Goal: Task Accomplishment & Management: Complete application form

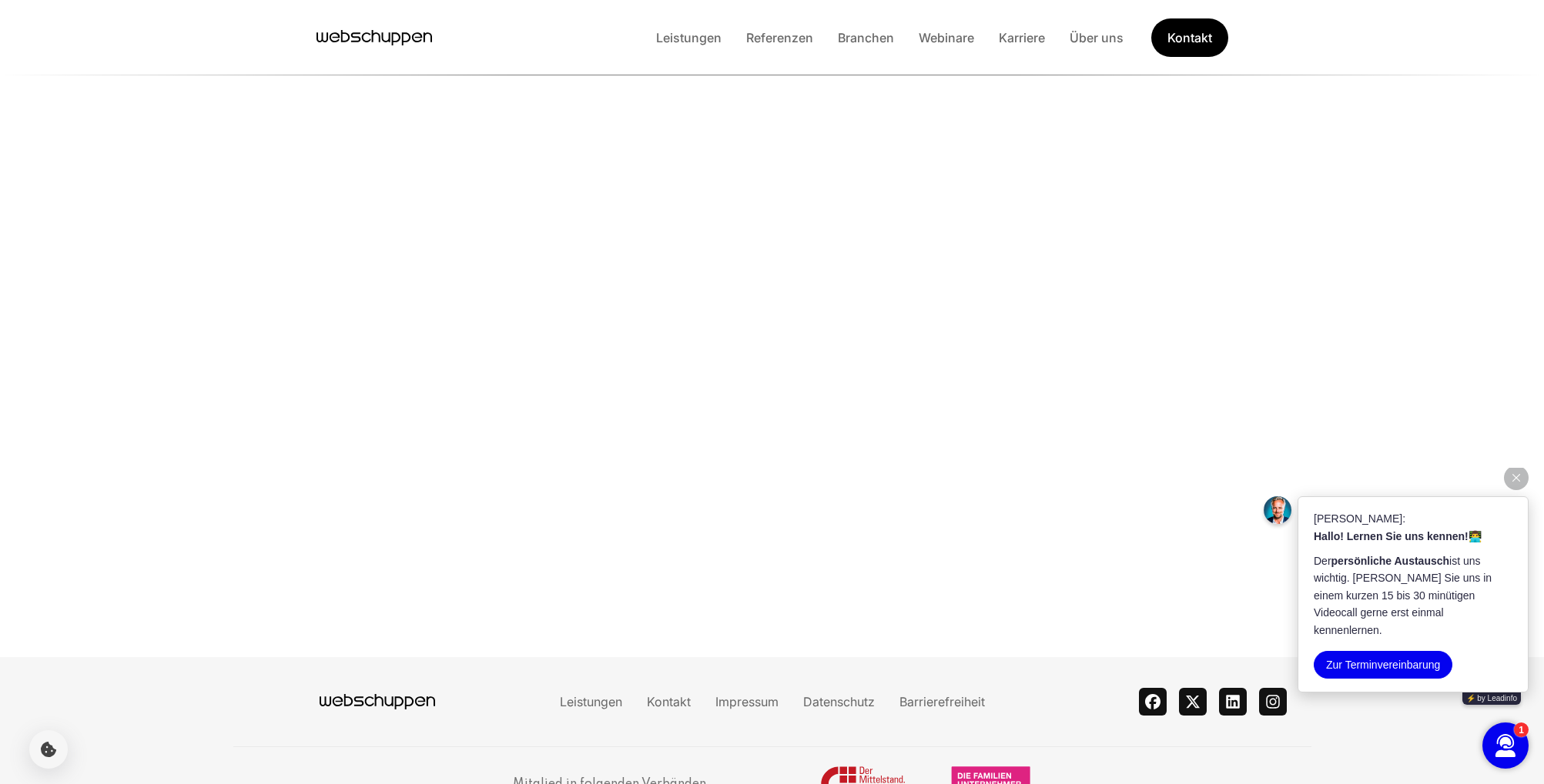
scroll to position [3561, 0]
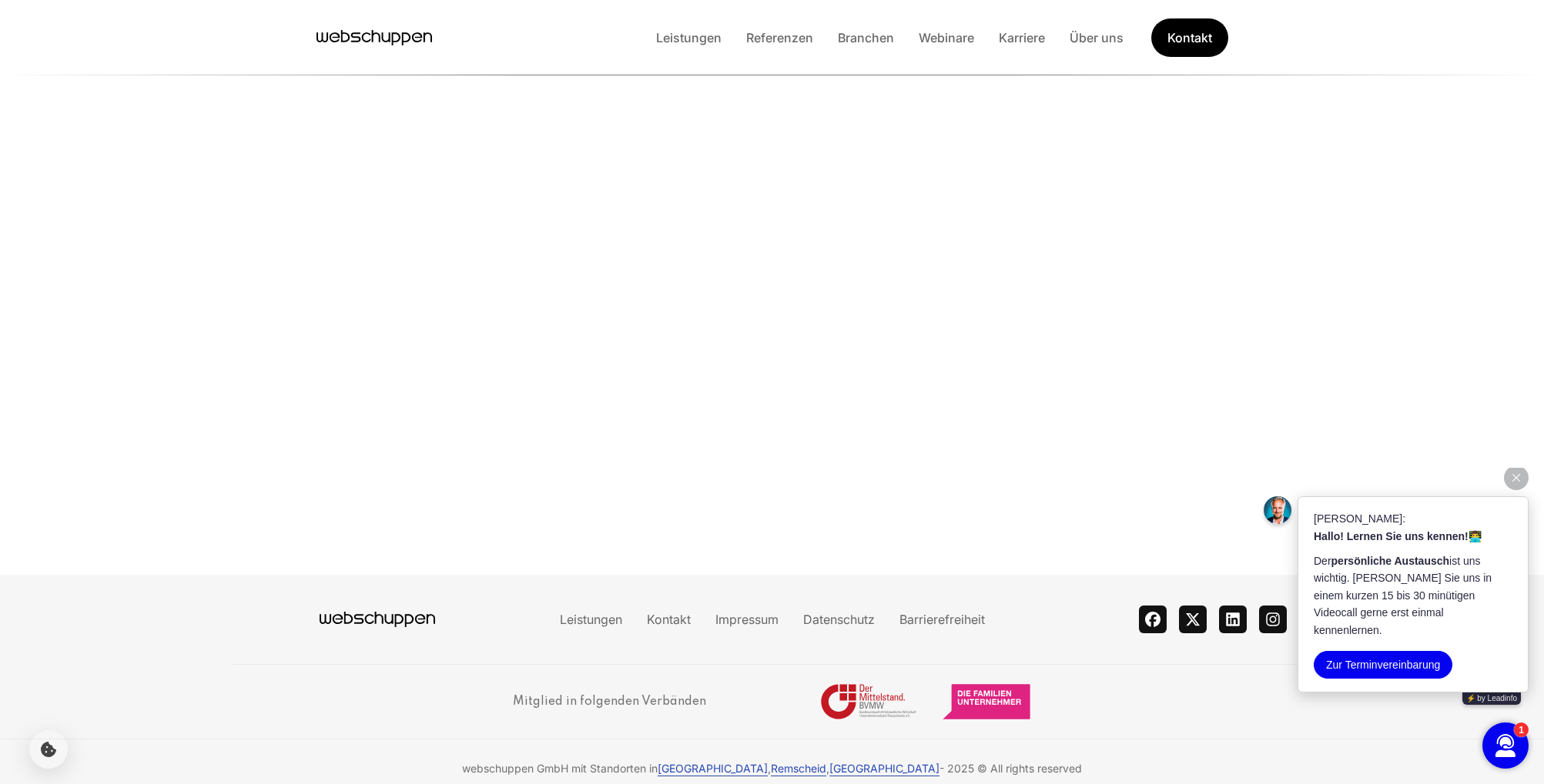
drag, startPoint x: 0, startPoint y: 0, endPoint x: 556, endPoint y: 693, distance: 888.5
click at [556, 693] on h3 "Mitglied in folgenden Verbänden" at bounding box center [609, 701] width 194 height 37
drag, startPoint x: 556, startPoint y: 693, endPoint x: 716, endPoint y: 687, distance: 160.1
click at [716, 687] on div "Mitglied in folgenden Verbänden" at bounding box center [772, 701] width 518 height 37
click at [716, 687] on div "Mitglied in folgenden Verbänden" at bounding box center [772, 701] width 518 height 37
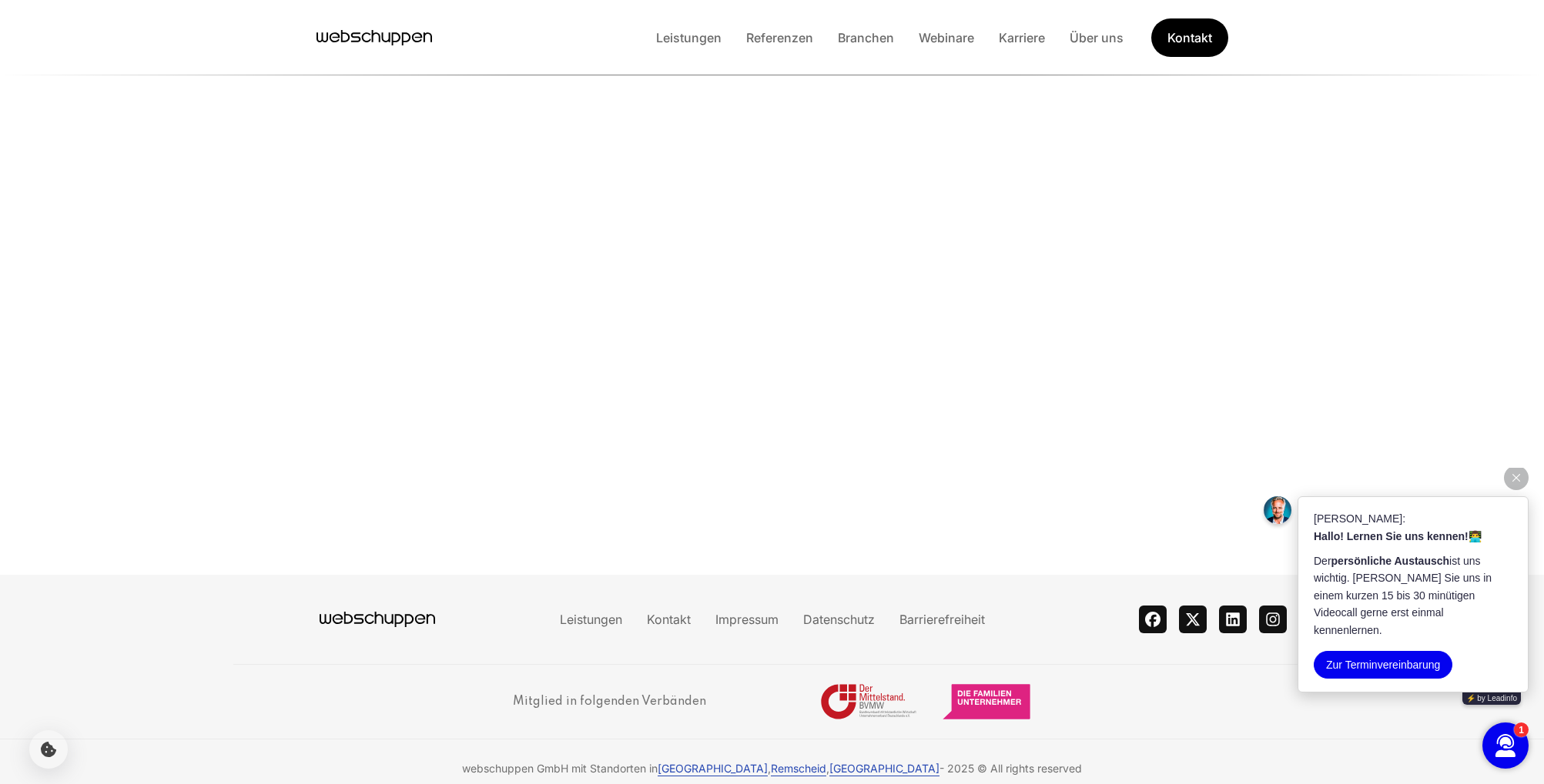
drag, startPoint x: 716, startPoint y: 687, endPoint x: 358, endPoint y: 631, distance: 362.4
click at [358, 631] on footer "Leistungen Kontakt Impressum Datenschutz Barrierefreiheit theme switcher facebo…" at bounding box center [772, 686] width 1544 height 223
click at [767, 690] on div "Mitglied in folgenden Verbänden" at bounding box center [772, 701] width 518 height 37
click at [828, 685] on img at bounding box center [869, 701] width 97 height 37
click at [871, 683] on img at bounding box center [869, 701] width 97 height 37
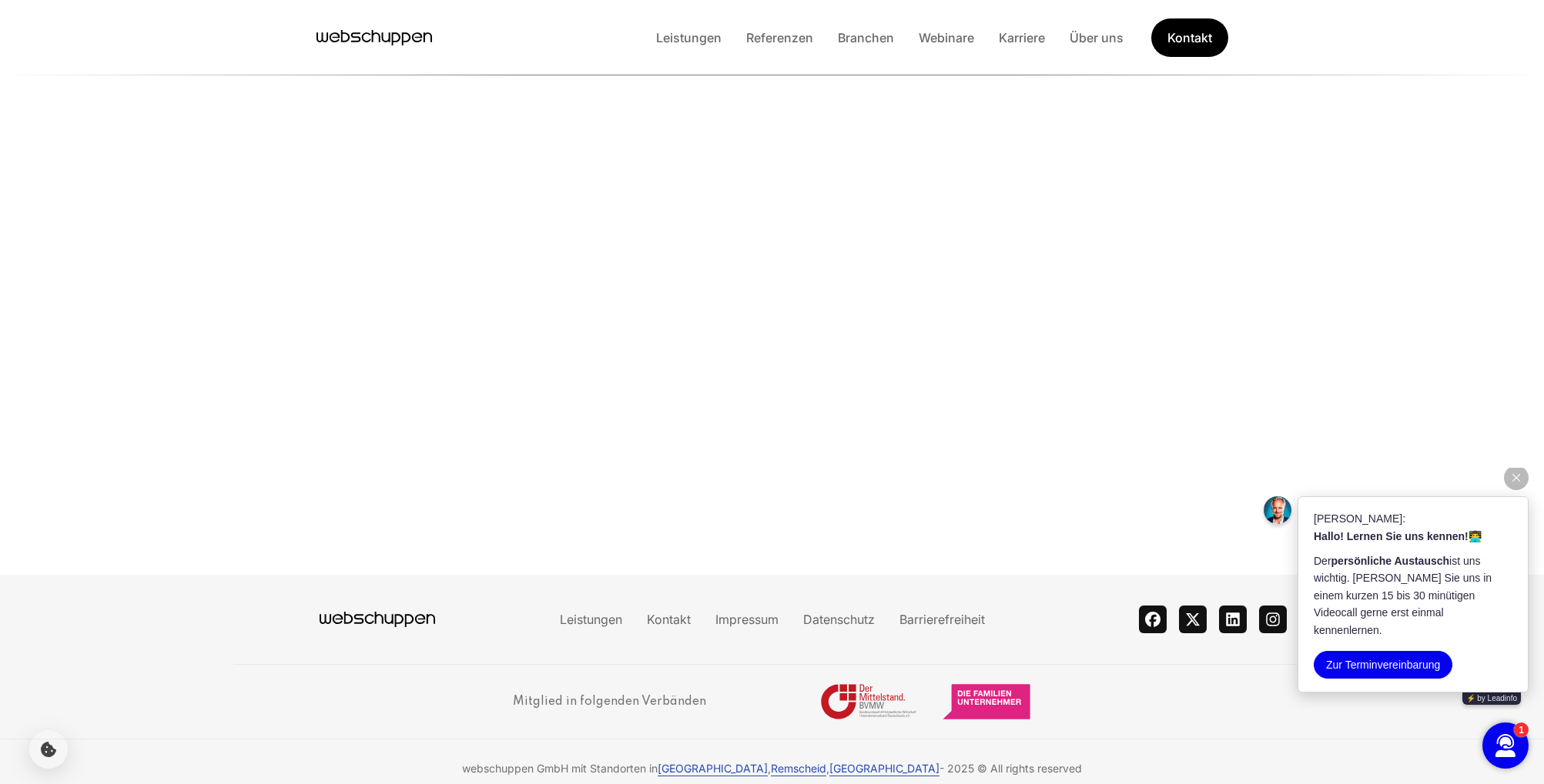
click at [957, 689] on img at bounding box center [986, 701] width 89 height 37
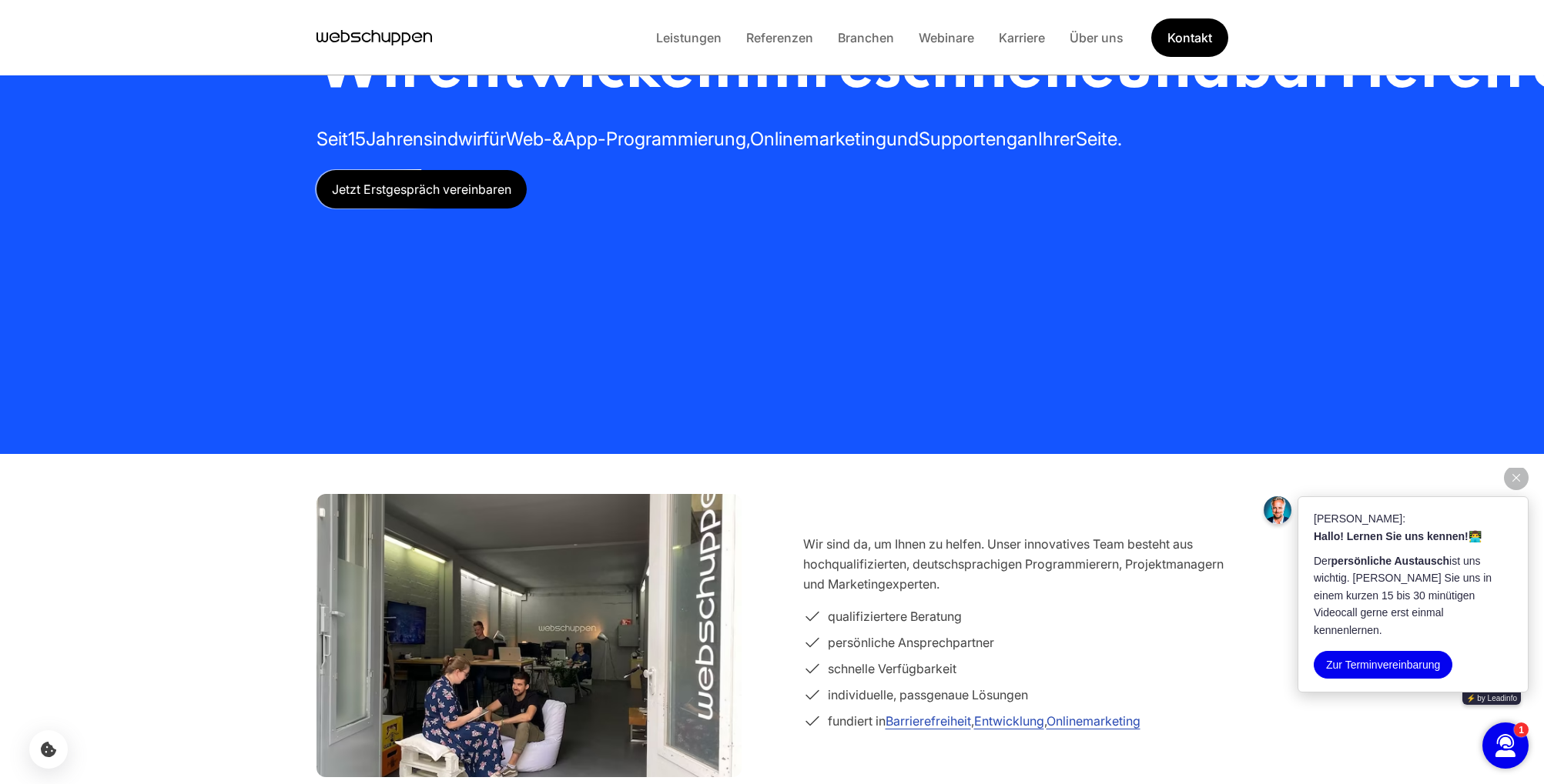
scroll to position [0, 0]
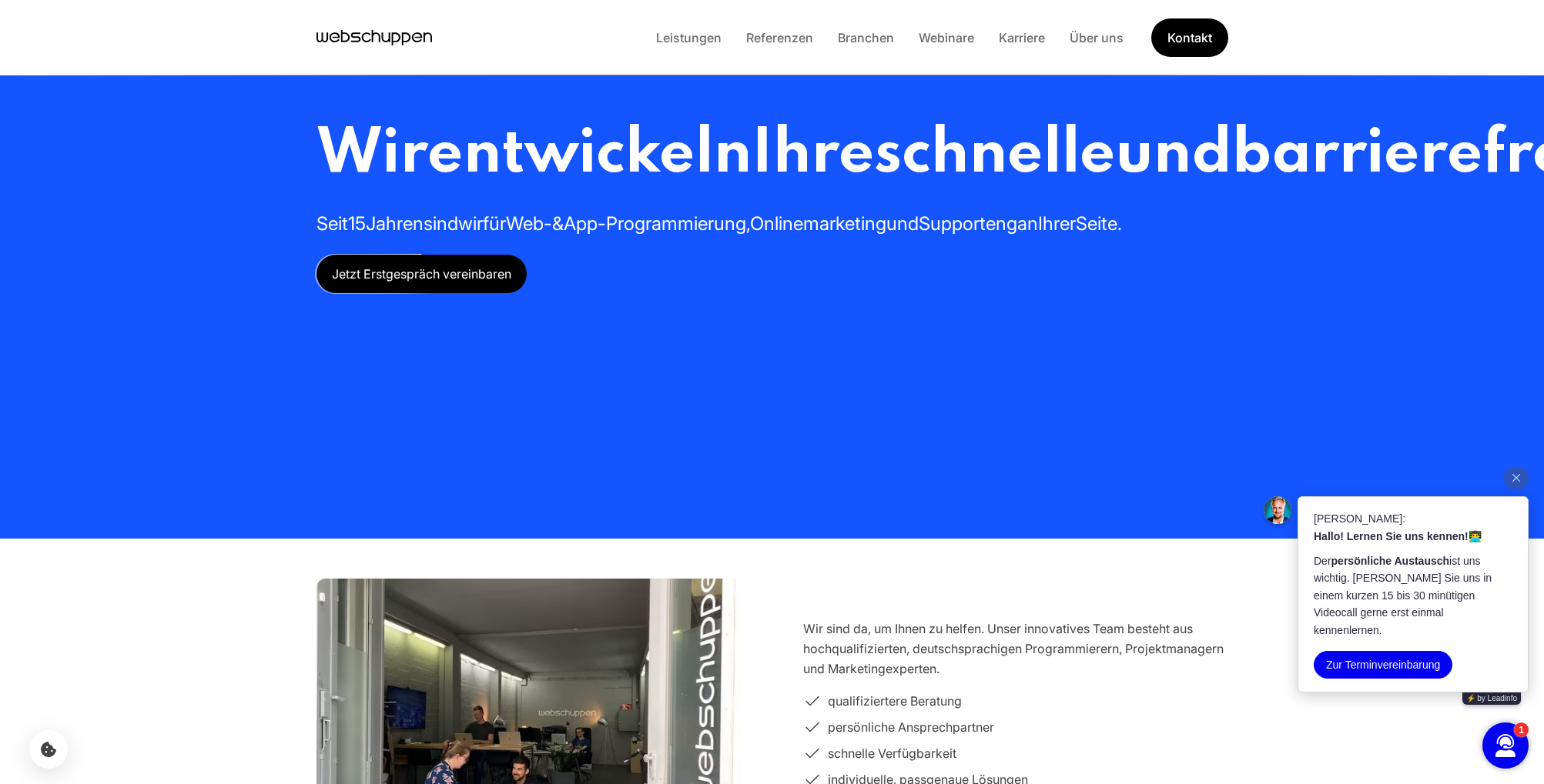
click at [1196, 46] on link "Kontakt" at bounding box center [1189, 38] width 78 height 40
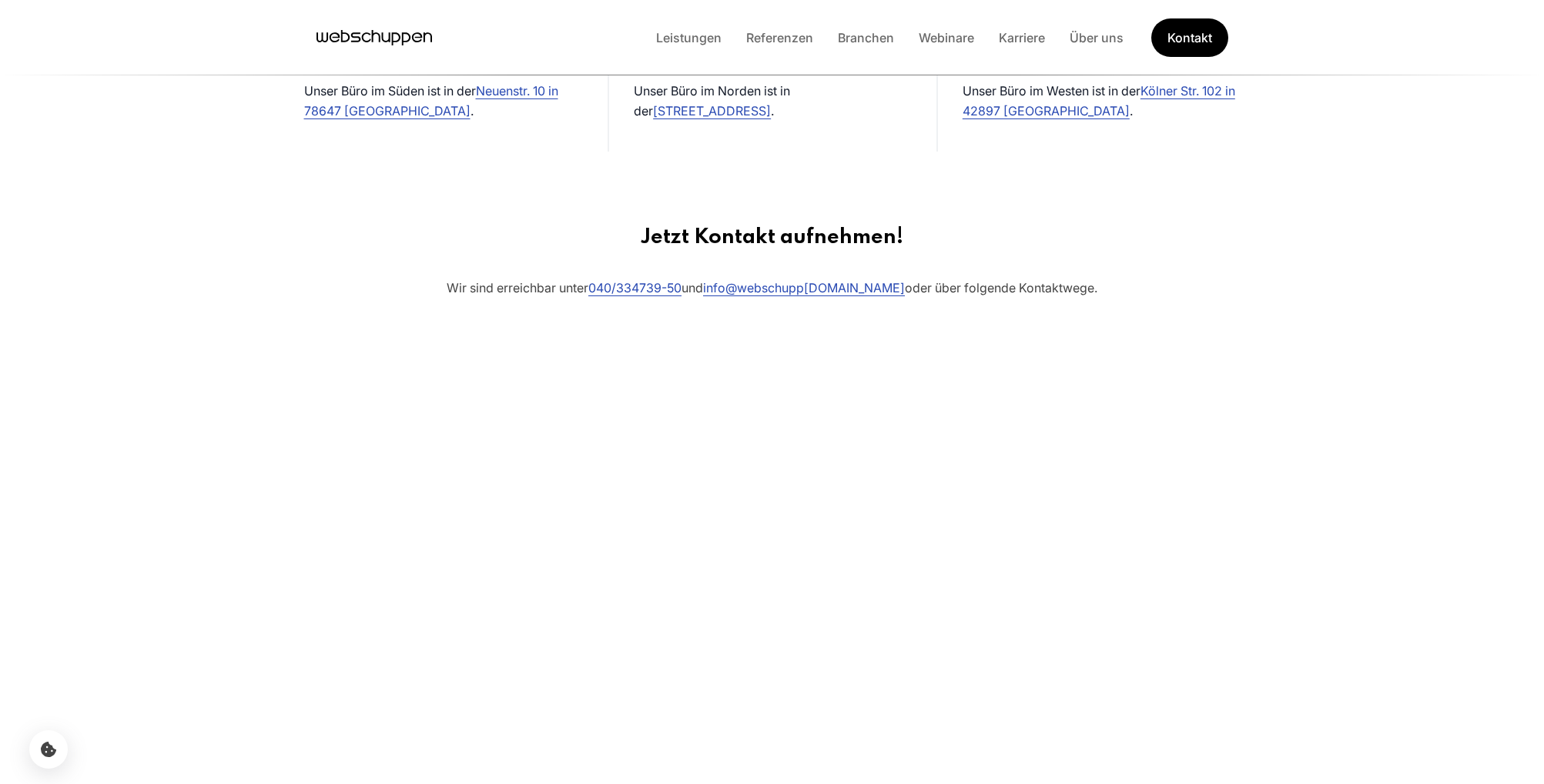
scroll to position [792, 0]
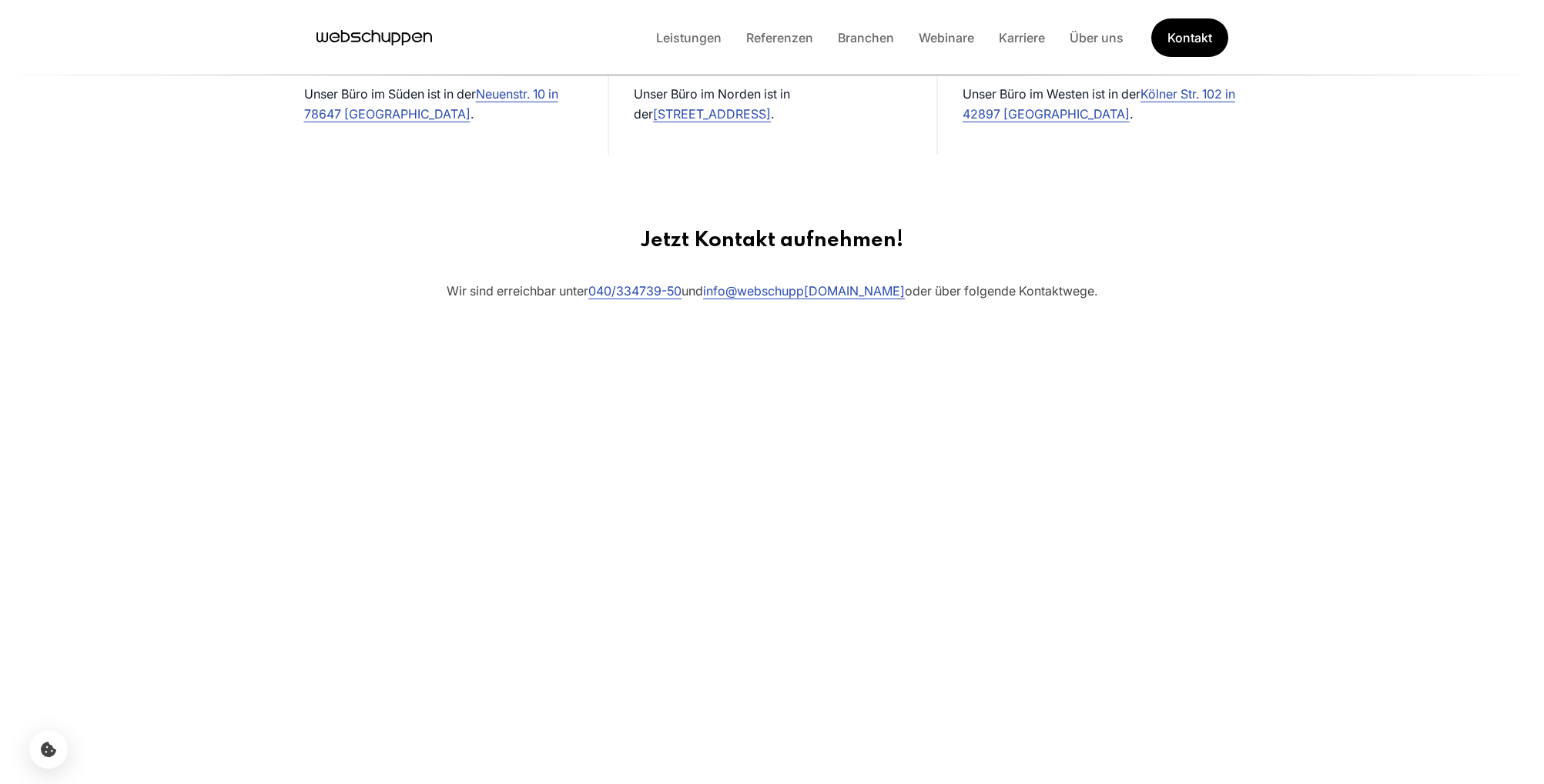
drag, startPoint x: 917, startPoint y: 594, endPoint x: 1379, endPoint y: 563, distance: 463.0
click at [1379, 563] on section "Jetzt Kontakt aufnehmen! Wir sind erreichbar unter 040/334739-50 und info @webs…" at bounding box center [772, 477] width 1544 height 571
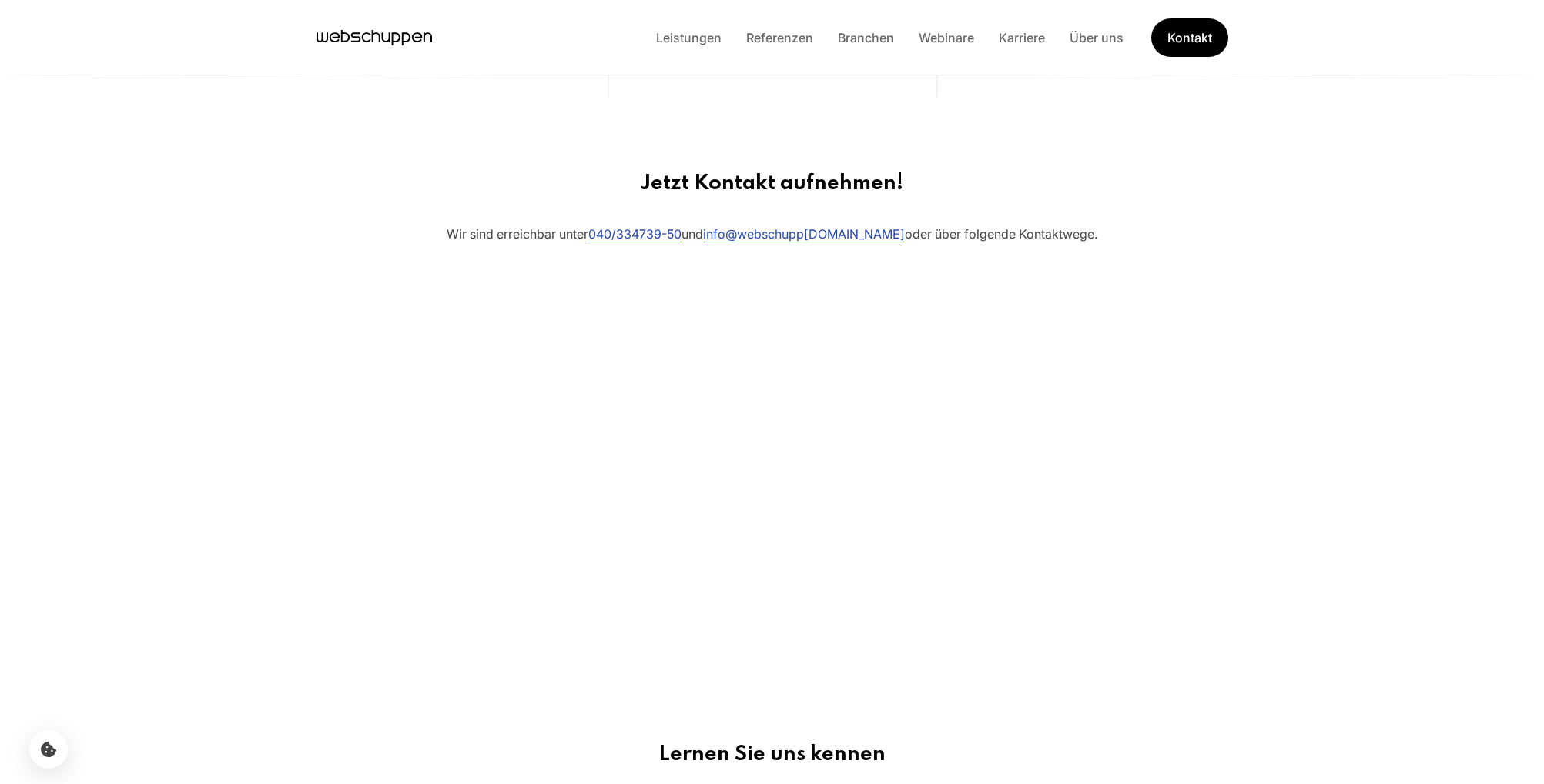
scroll to position [845, 0]
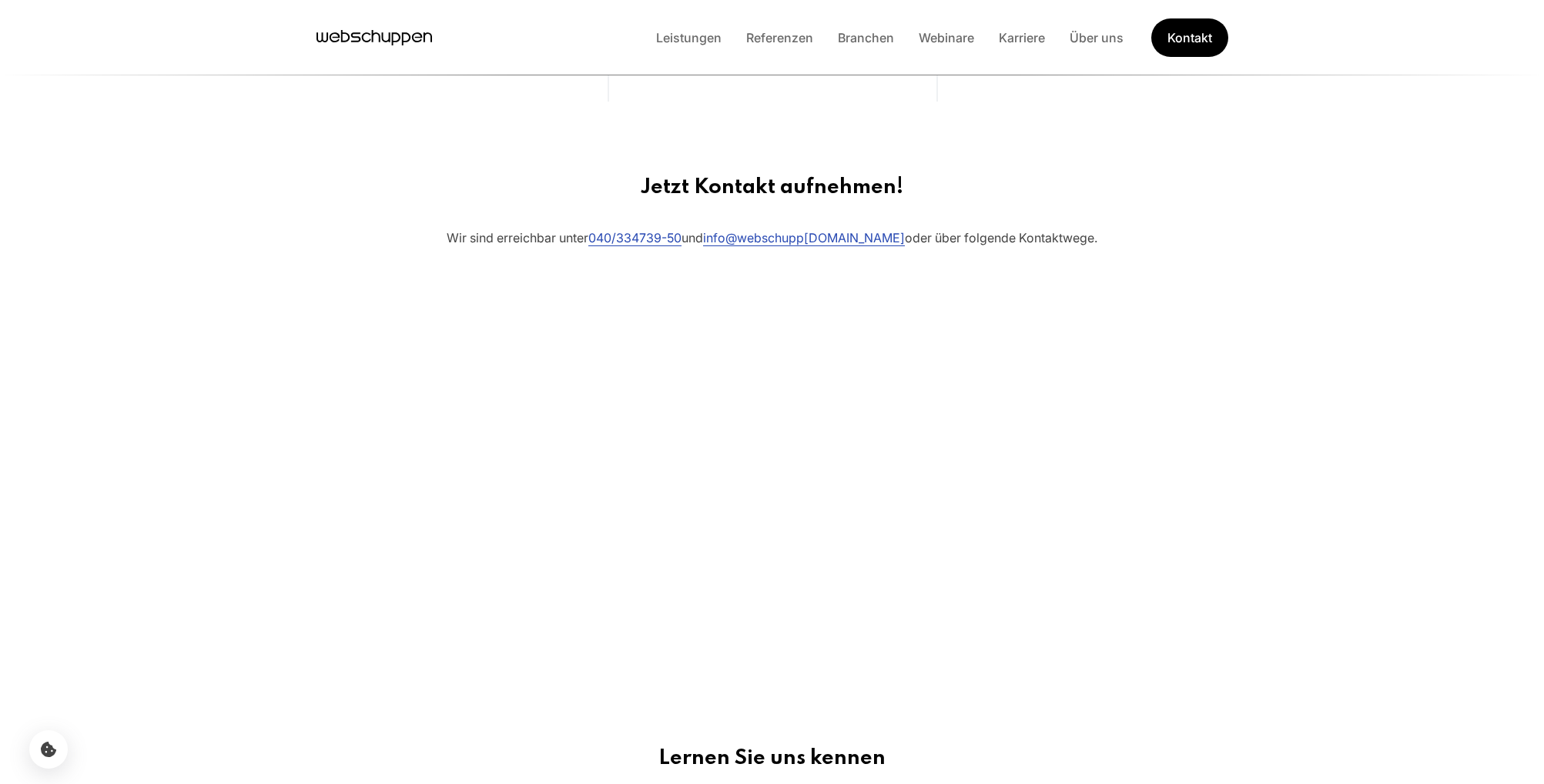
click at [688, 28] on li "Leistungen" at bounding box center [689, 38] width 90 height 20
drag, startPoint x: 688, startPoint y: 28, endPoint x: 691, endPoint y: 47, distance: 19.2
click at [691, 47] on div "Leistungen Referenzen Branchen Webinare Karriere Über uns Kontakt" at bounding box center [936, 38] width 584 height 39
click at [687, 38] on link "Leistungen" at bounding box center [689, 38] width 90 height 16
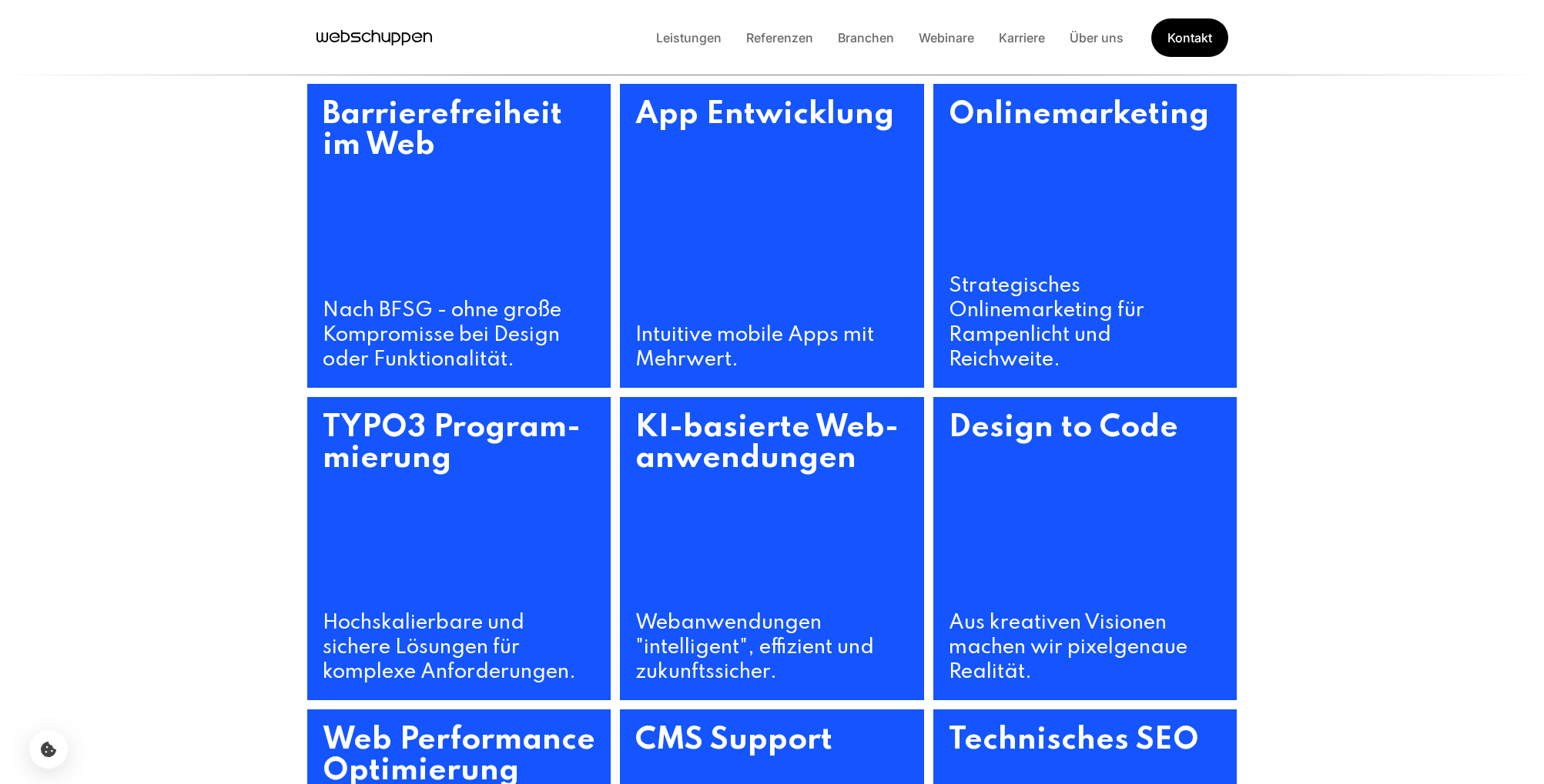
scroll to position [681, 0]
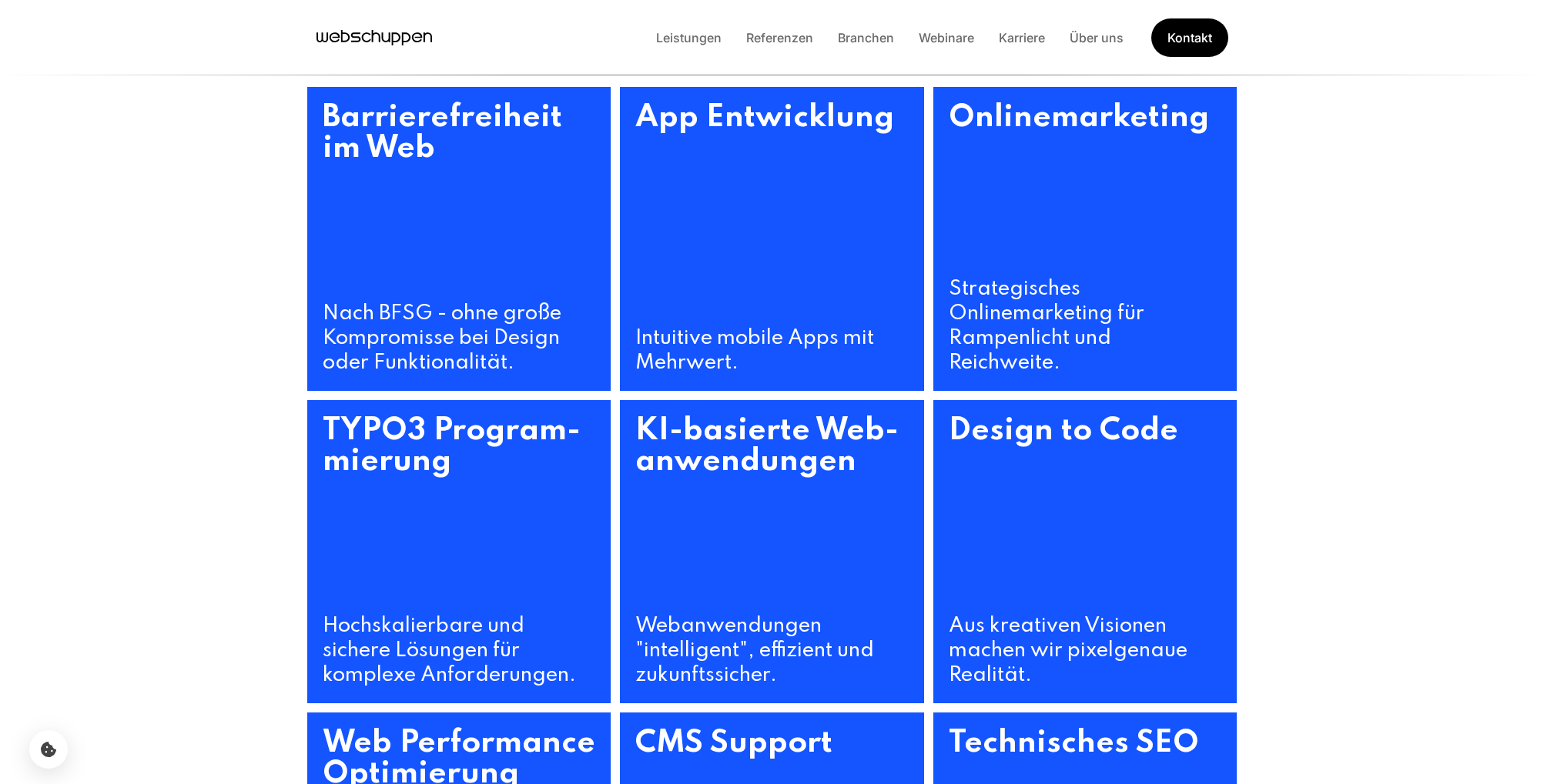
click at [507, 269] on h3 "Barriere­freiheit im Web" at bounding box center [460, 194] width 305 height 215
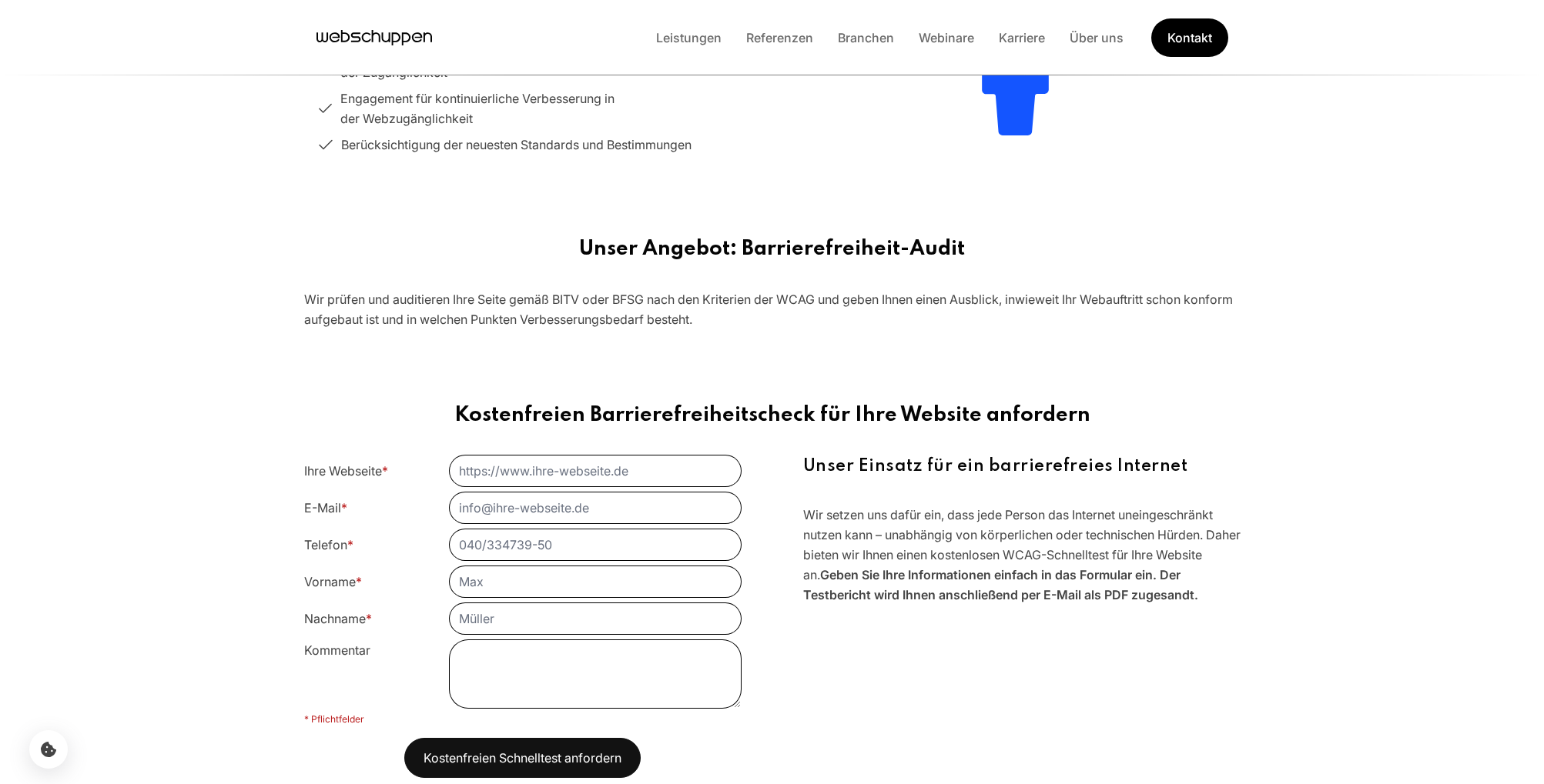
scroll to position [1565, 0]
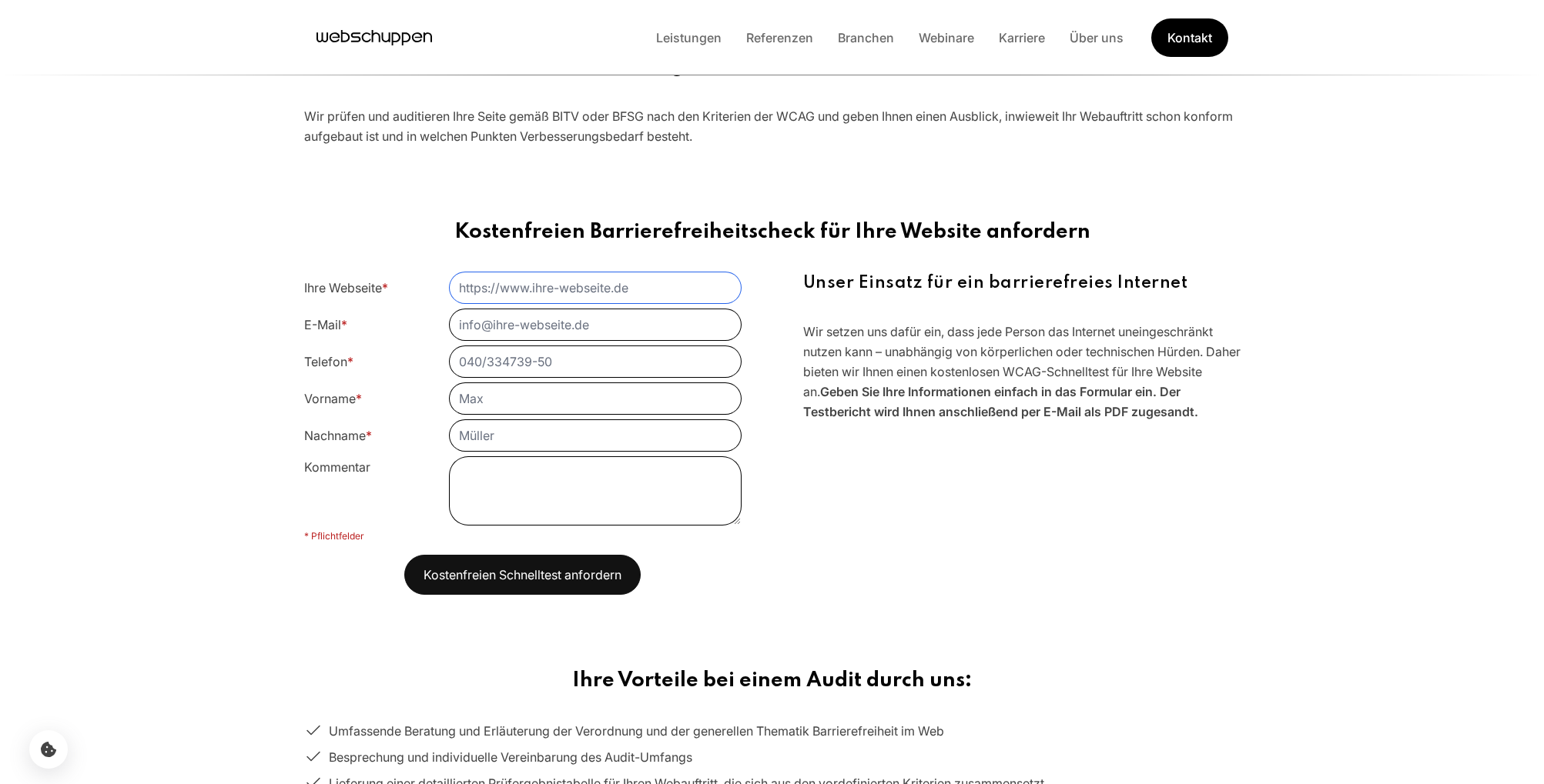
drag, startPoint x: 687, startPoint y: 38, endPoint x: 605, endPoint y: 282, distance: 257.4
click at [605, 282] on input "Ihre Webseite *" at bounding box center [595, 288] width 292 height 31
click at [597, 305] on form "Ihre Webseite * E-Mail * Telefon * Vorname * Nachname * Kommentar * Pflichtfeld…" at bounding box center [523, 434] width 438 height 323
click at [591, 333] on input "E-Mail *" at bounding box center [595, 325] width 292 height 31
drag, startPoint x: 605, startPoint y: 282, endPoint x: 483, endPoint y: 520, distance: 267.4
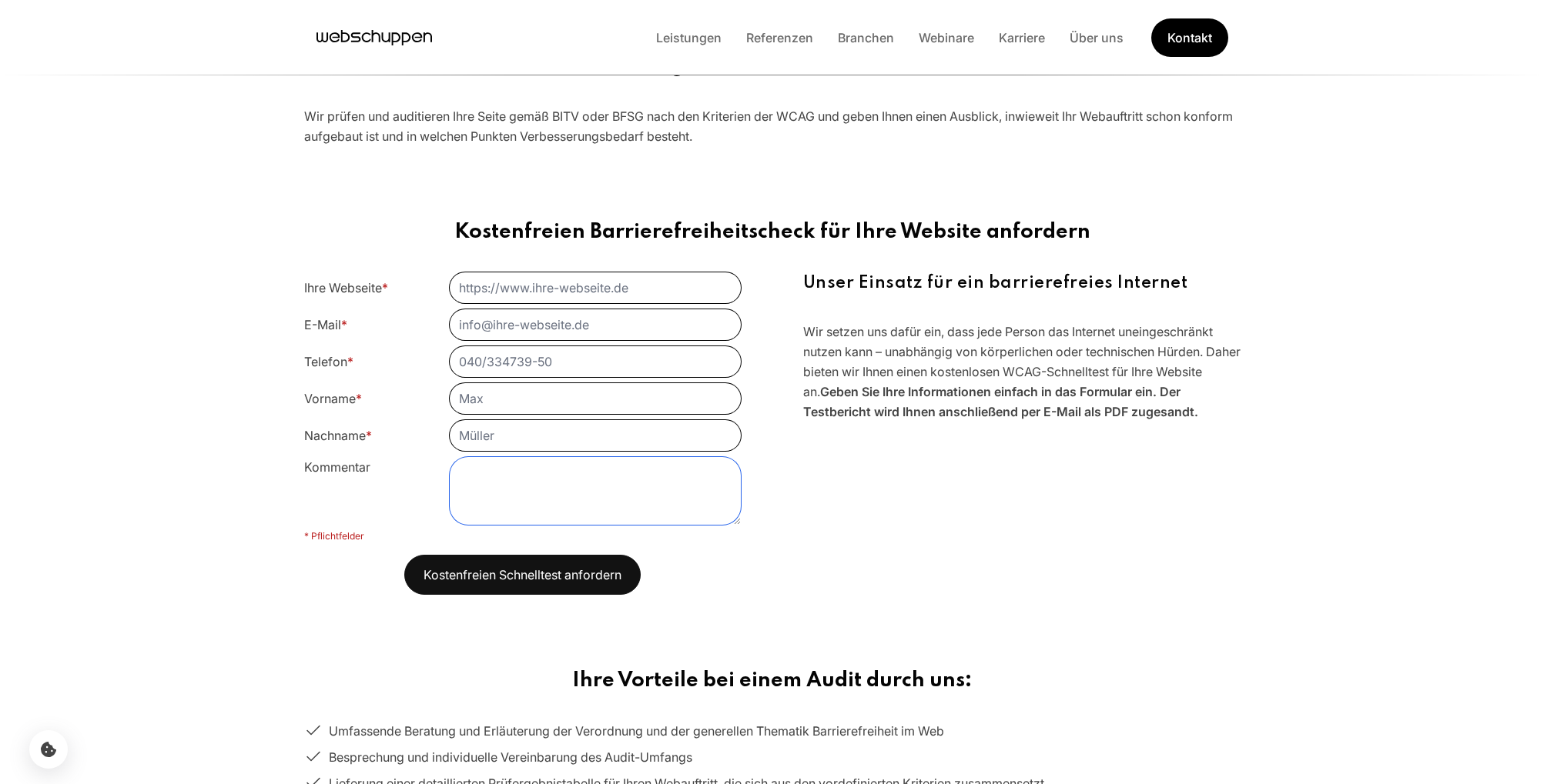
click at [483, 520] on textarea "Kommentar" at bounding box center [595, 491] width 292 height 68
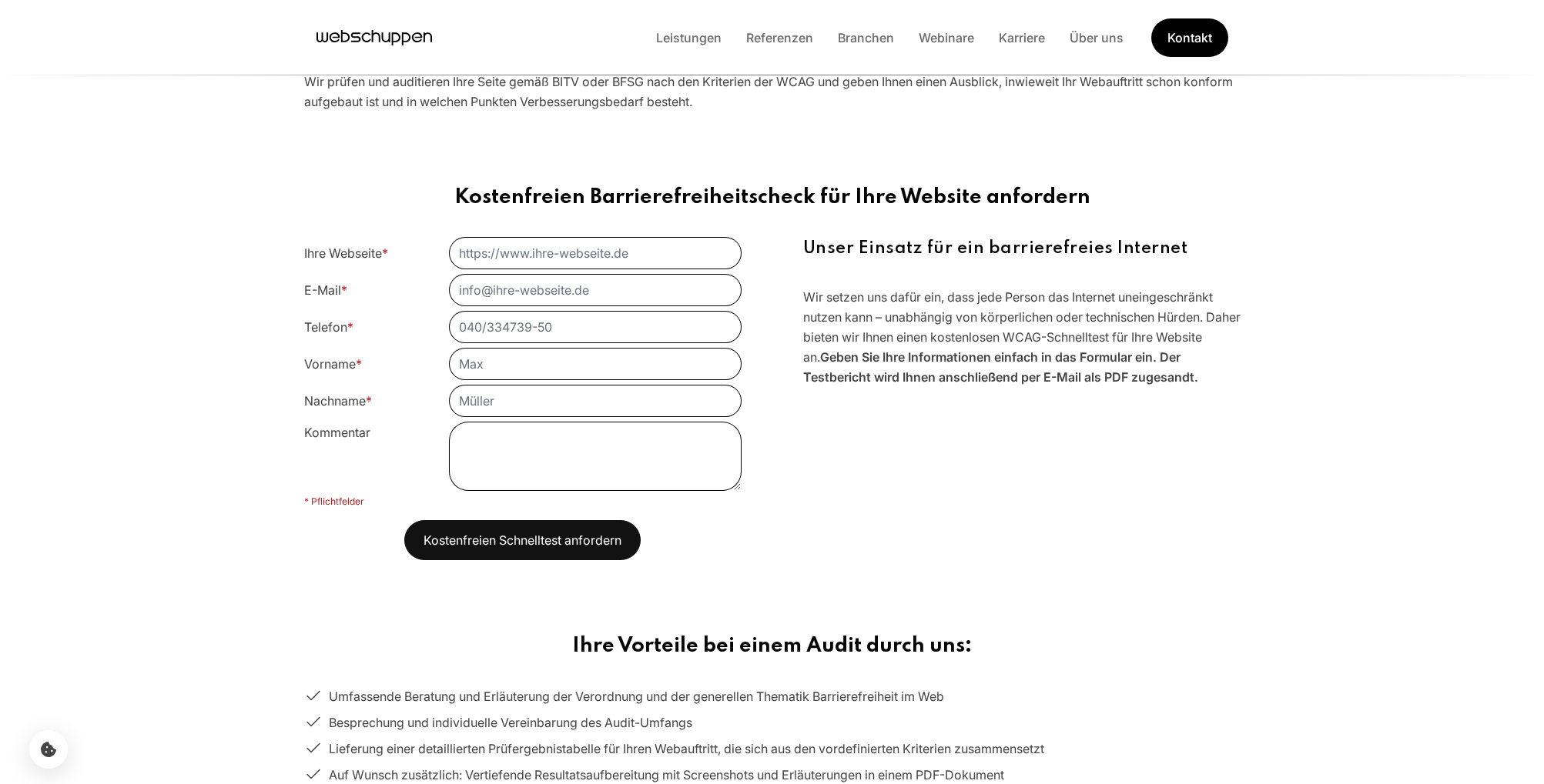
scroll to position [1601, 0]
click at [553, 390] on input "Nachname *" at bounding box center [595, 401] width 292 height 31
click at [543, 351] on input "Vorname *" at bounding box center [595, 363] width 292 height 31
drag, startPoint x: 561, startPoint y: 401, endPoint x: 395, endPoint y: 290, distance: 199.7
click at [395, 290] on form "Ihre Webseite * E-Mail * Telefon * Vorname * Nachname * Kommentar * Pflichtfeld…" at bounding box center [523, 399] width 438 height 323
